Goal: Ask a question

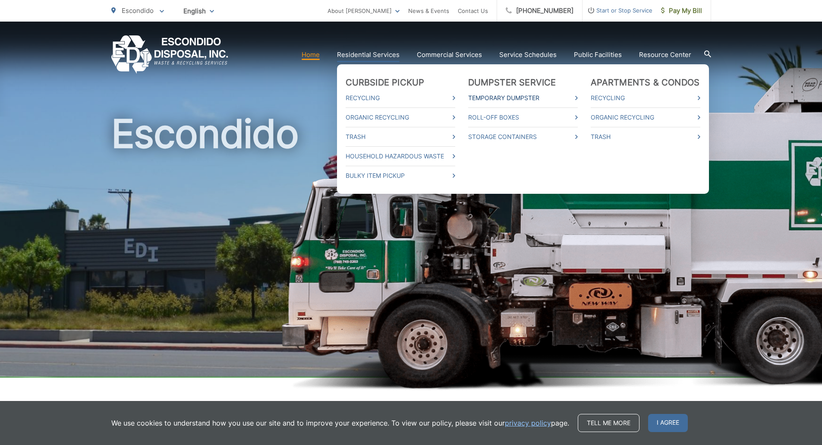
click at [536, 96] on link "Temporary Dumpster" at bounding box center [523, 98] width 110 height 10
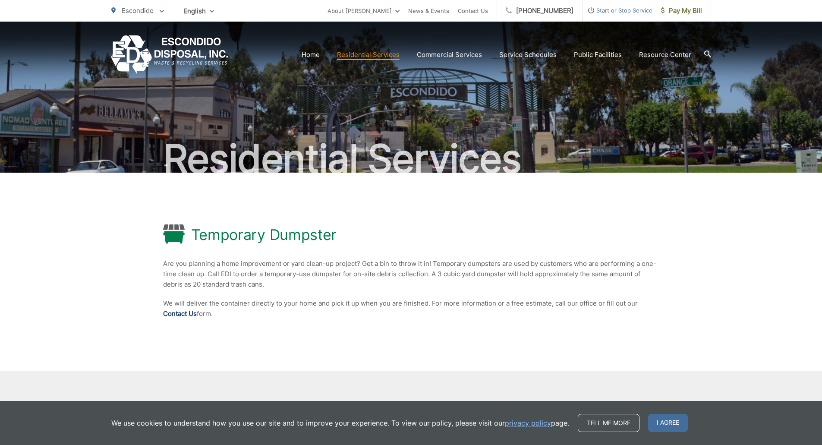
click at [166, 313] on link "Contact Us" at bounding box center [180, 314] width 34 height 10
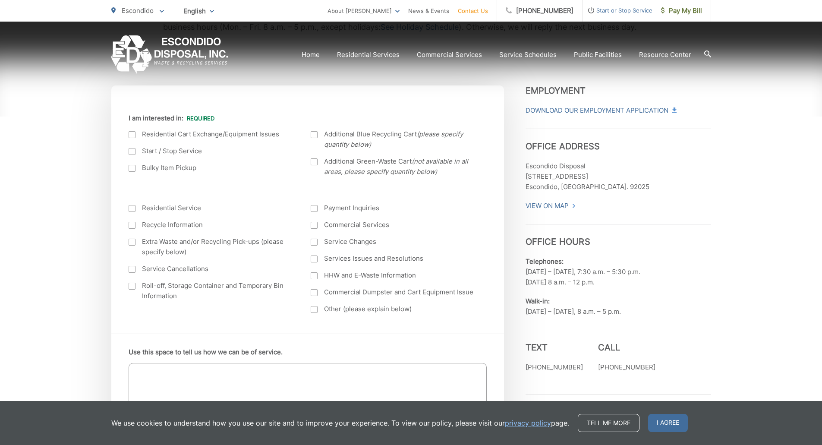
scroll to position [259, 0]
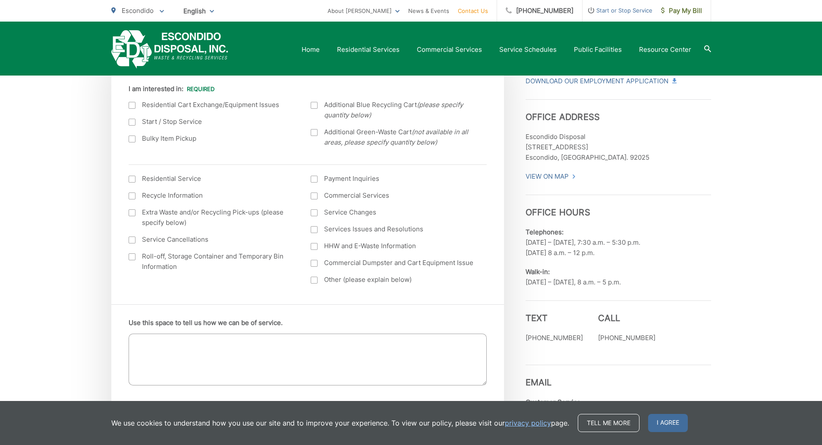
click at [131, 254] on div at bounding box center [132, 256] width 7 height 7
click at [0, 0] on input "Roll-off, Storage Container and Temporary Bin Information" at bounding box center [0, 0] width 0 height 0
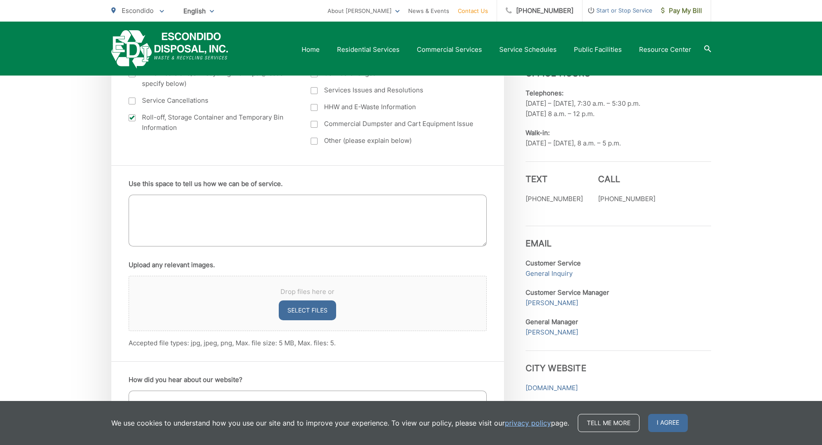
scroll to position [388, 0]
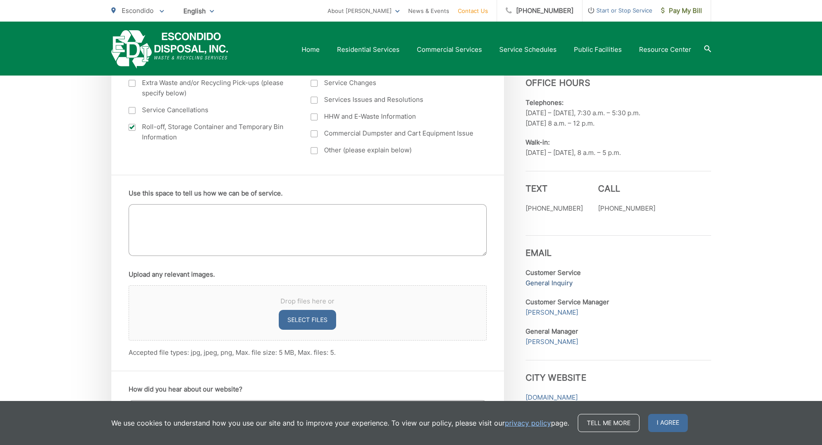
click at [545, 283] on link "General Inquiry" at bounding box center [549, 283] width 47 height 10
click at [546, 282] on link "General Inquiry" at bounding box center [549, 283] width 47 height 10
